Goal: Information Seeking & Learning: Learn about a topic

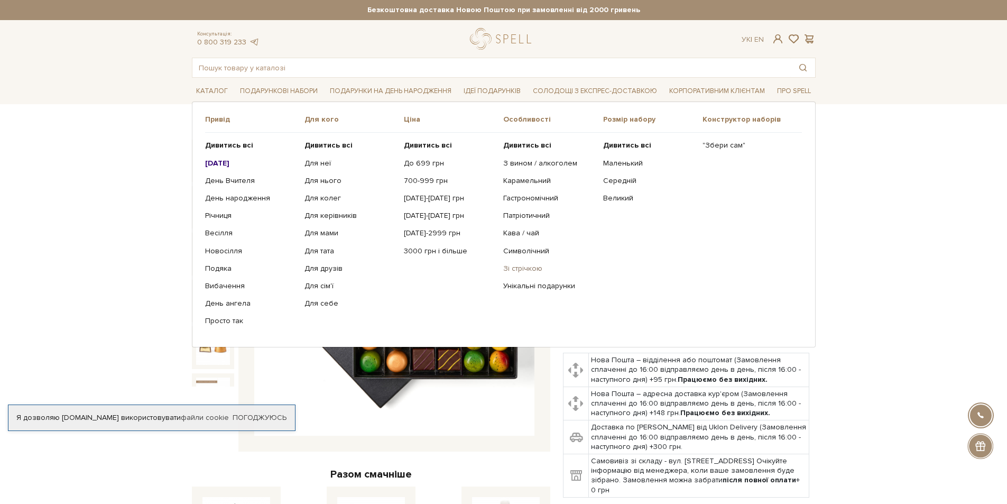
click at [514, 266] on link "Зі стрічкою" at bounding box center [548, 269] width 91 height 10
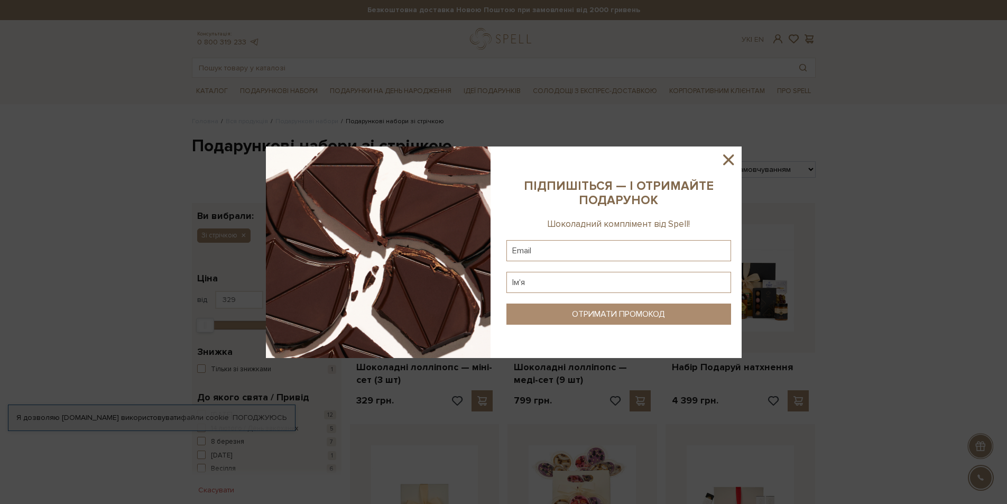
click at [733, 159] on icon at bounding box center [729, 160] width 18 height 18
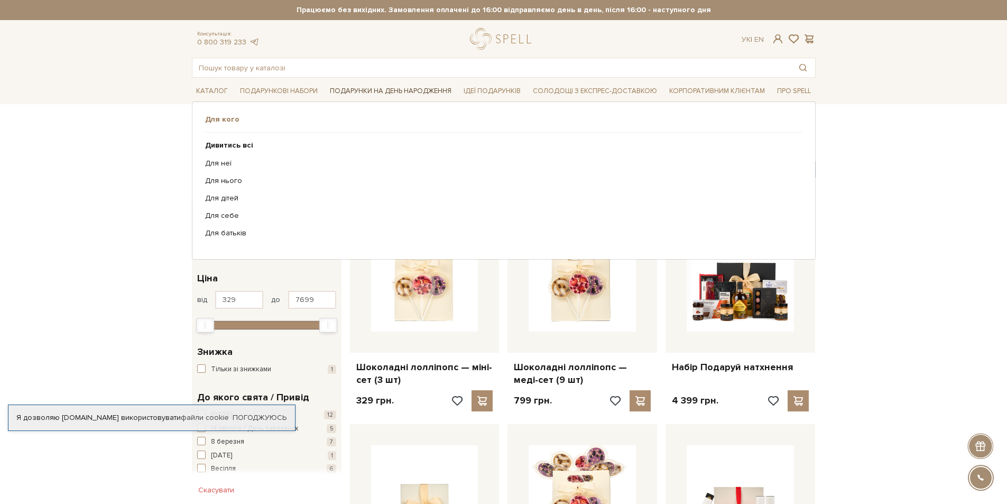
click at [379, 90] on link "Подарунки на День народження" at bounding box center [391, 91] width 130 height 16
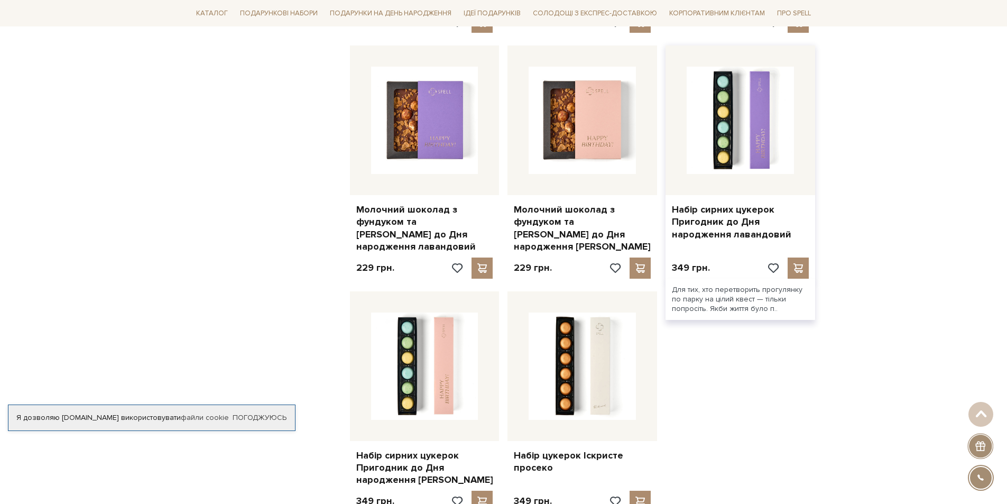
scroll to position [1057, 0]
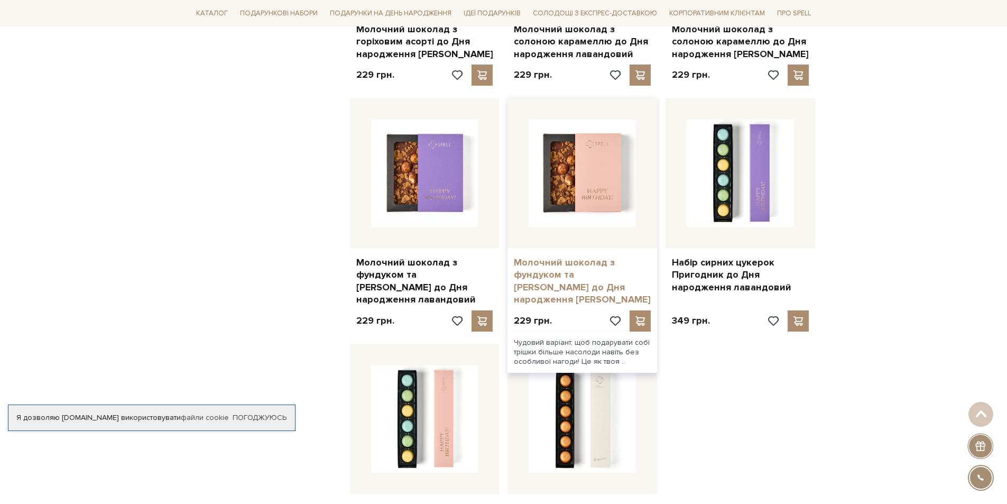
click at [591, 256] on link "Молочний шоколад з фундуком та [PERSON_NAME] до Дня народження [PERSON_NAME]" at bounding box center [582, 281] width 137 height 50
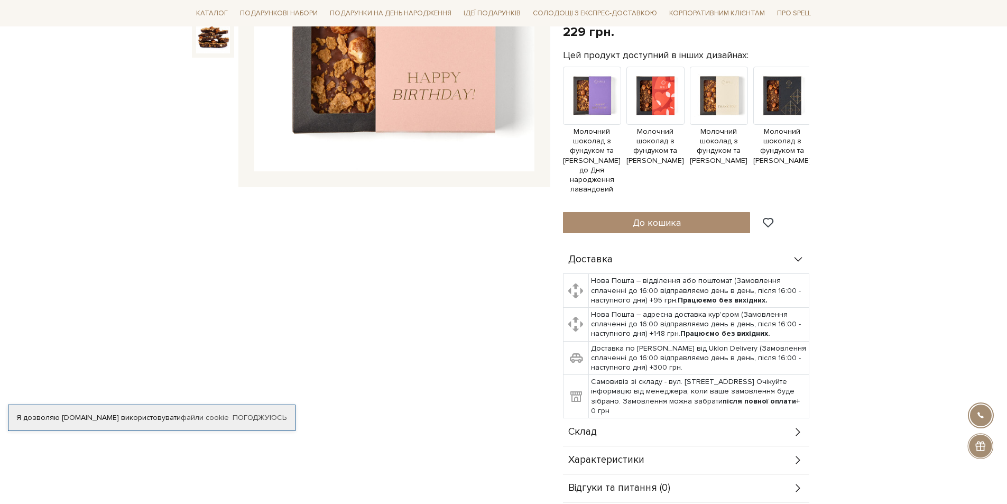
scroll to position [317, 0]
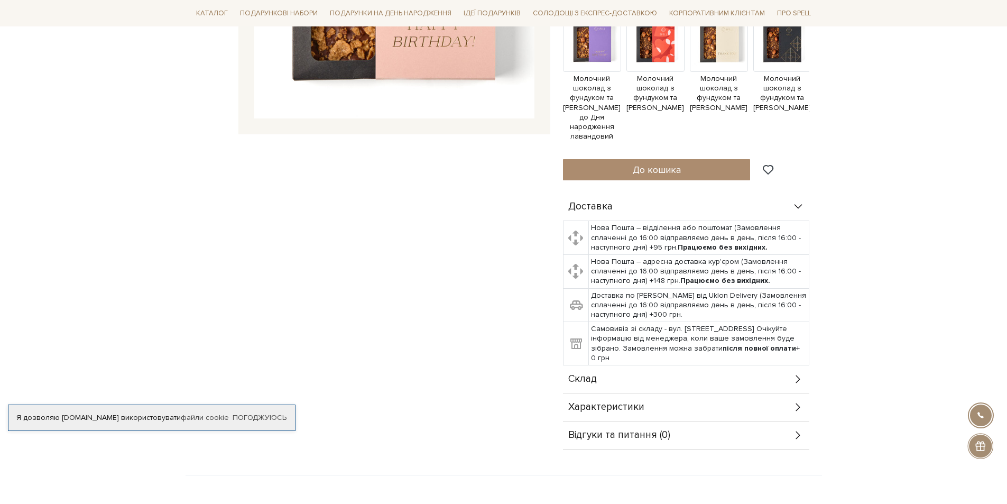
click at [696, 416] on div "Характеристики" at bounding box center [686, 406] width 246 height 27
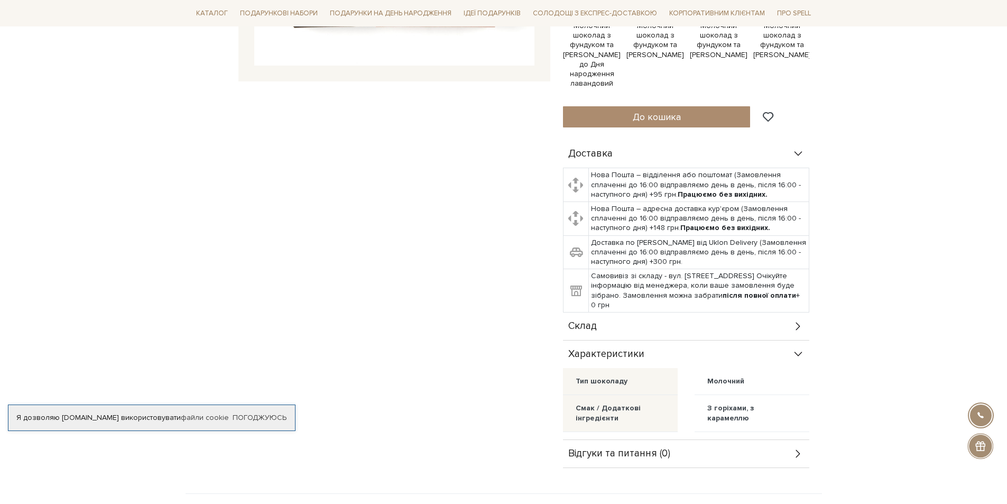
scroll to position [423, 0]
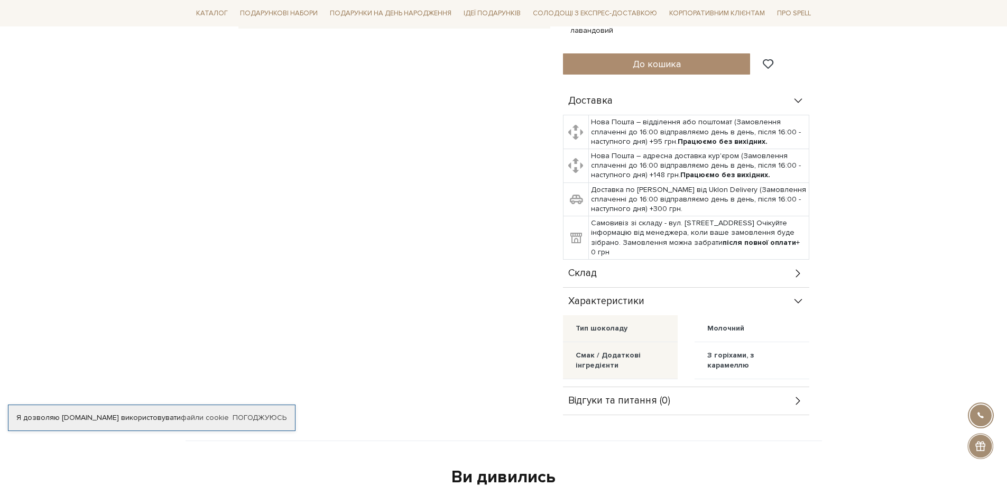
click at [725, 284] on div "Склад" at bounding box center [686, 273] width 246 height 27
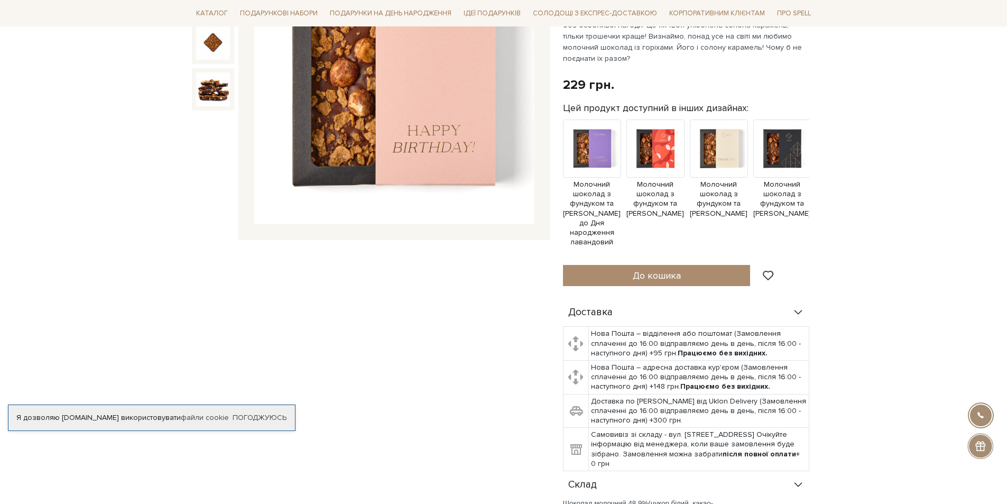
scroll to position [0, 0]
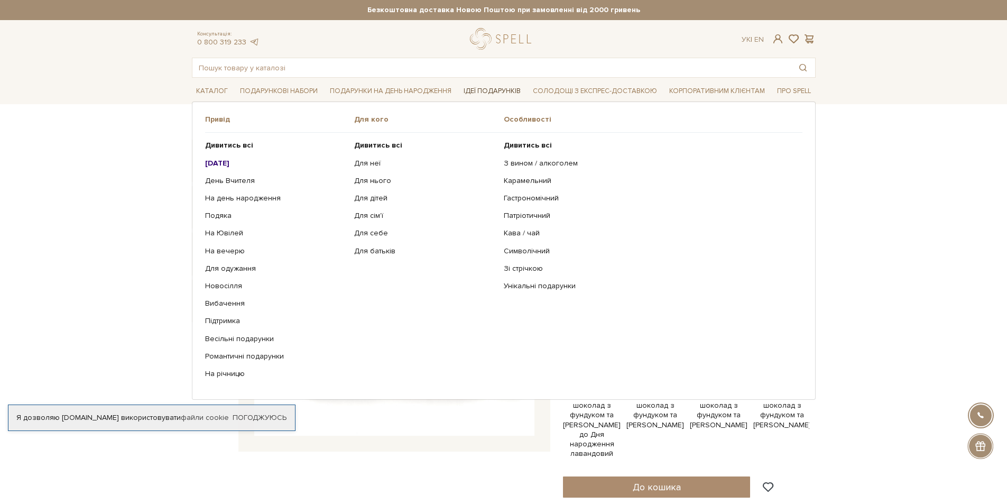
click at [493, 92] on link "Ідеї подарунків" at bounding box center [492, 91] width 66 height 16
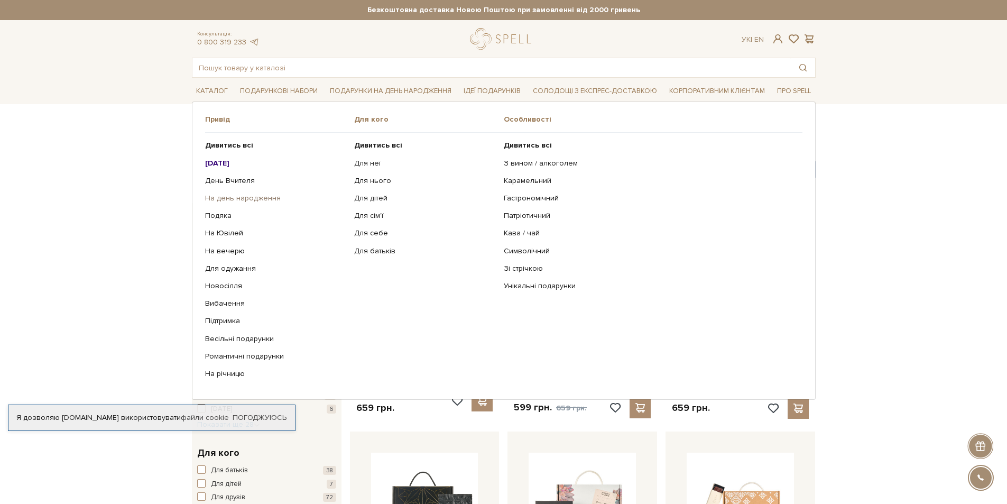
click at [255, 196] on link "На день народження" at bounding box center [276, 199] width 142 height 10
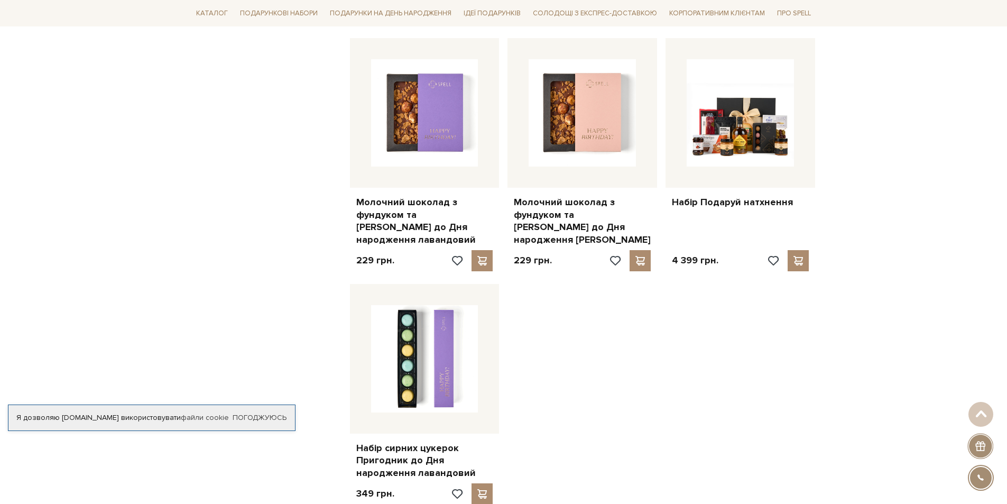
scroll to position [1163, 0]
